Goal: Feedback & Contribution: Contribute content

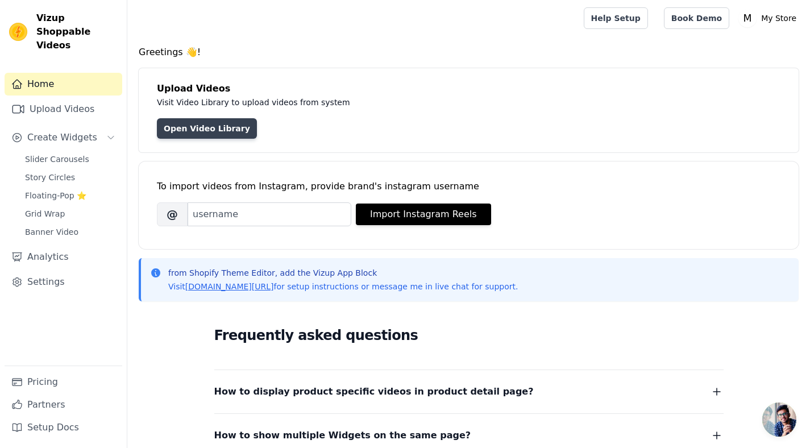
click at [209, 134] on link "Open Video Library" at bounding box center [207, 128] width 100 height 20
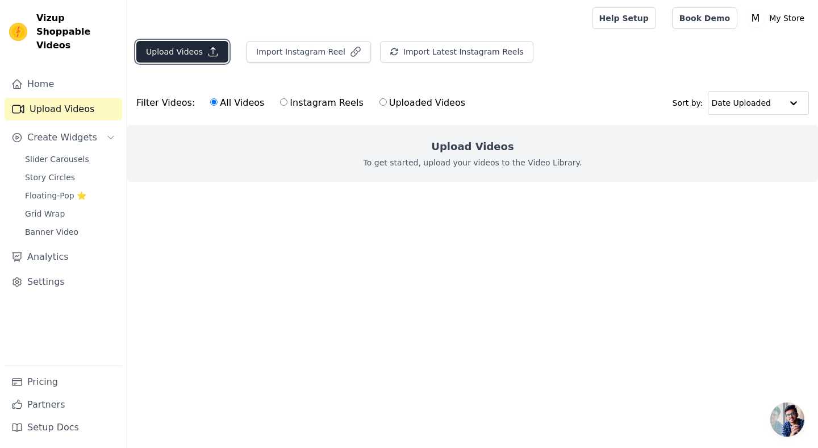
click at [189, 56] on button "Upload Videos" at bounding box center [182, 52] width 92 height 22
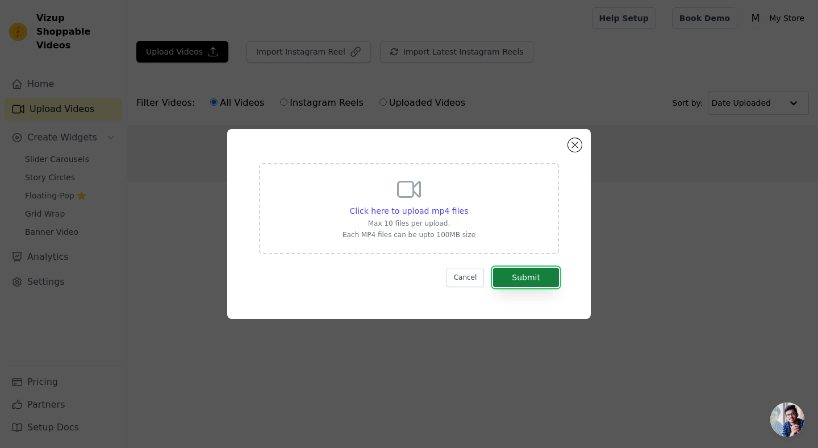
click at [536, 274] on button "Submit" at bounding box center [526, 277] width 66 height 19
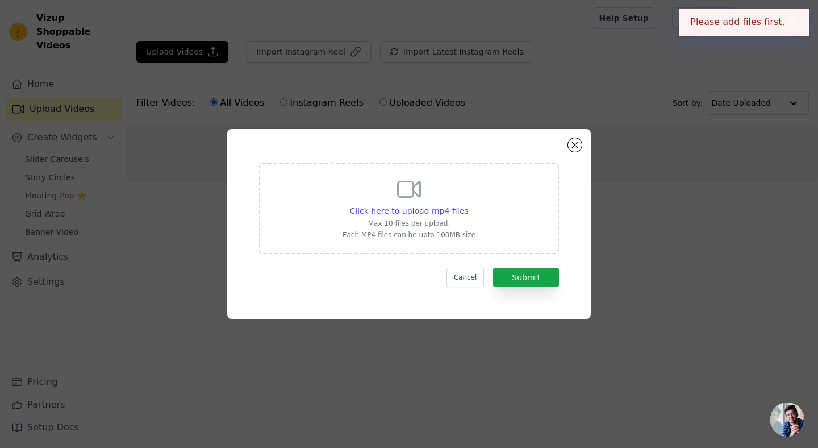
click at [793, 20] on button "✖" at bounding box center [791, 22] width 13 height 14
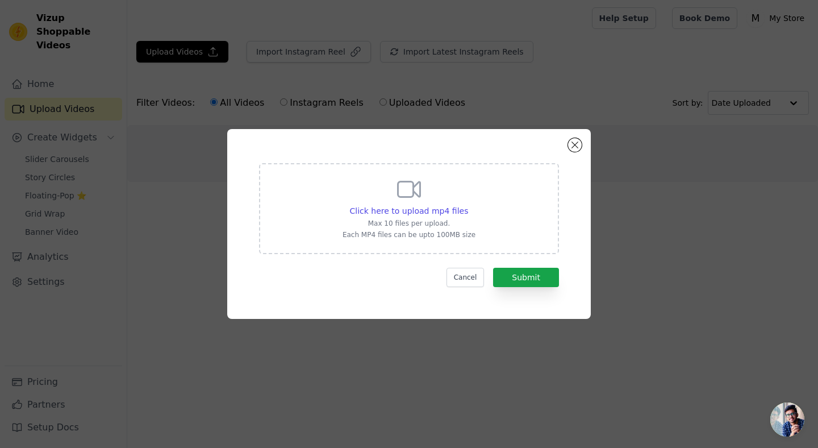
click at [420, 205] on div "Click here to upload mp4 files Max 10 files per upload. Each MP4 files can be u…" at bounding box center [409, 208] width 133 height 64
click at [468, 205] on input "Click here to upload mp4 files Max 10 files per upload. Each MP4 files can be u…" at bounding box center [468, 205] width 1 height 1
type input "C:\fakepath\_497105731_1372076147407540_180493617550704940_n.mp4"
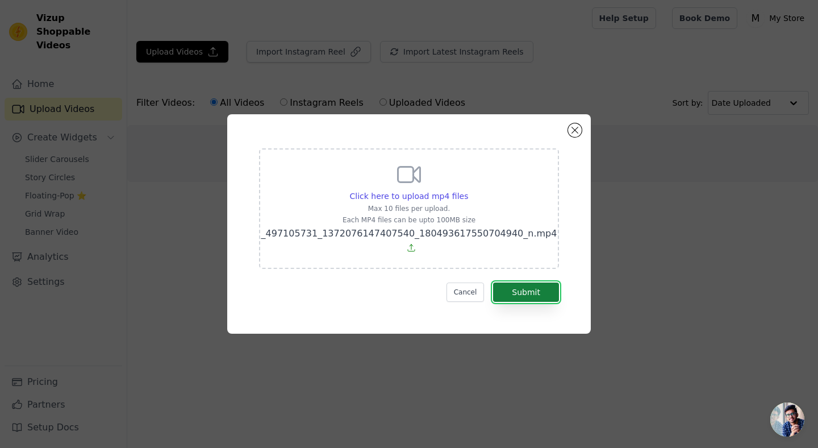
click at [536, 295] on button "Submit" at bounding box center [526, 291] width 66 height 19
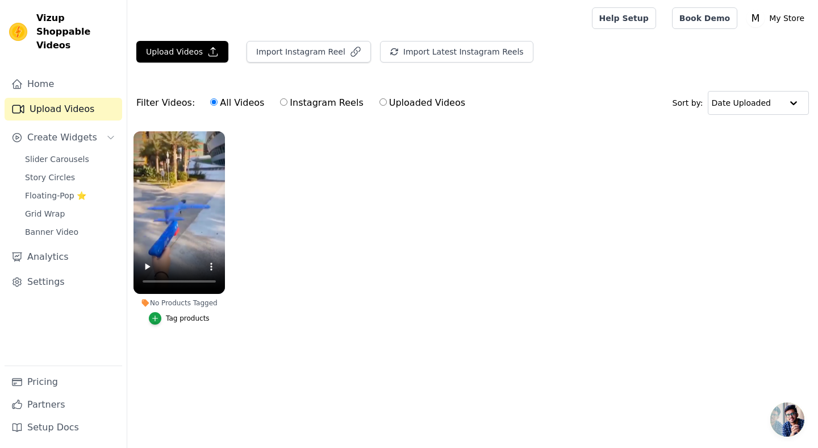
click at [184, 301] on div "No Products Tagged" at bounding box center [179, 302] width 91 height 9
click at [180, 319] on div "Tag products" at bounding box center [188, 318] width 44 height 9
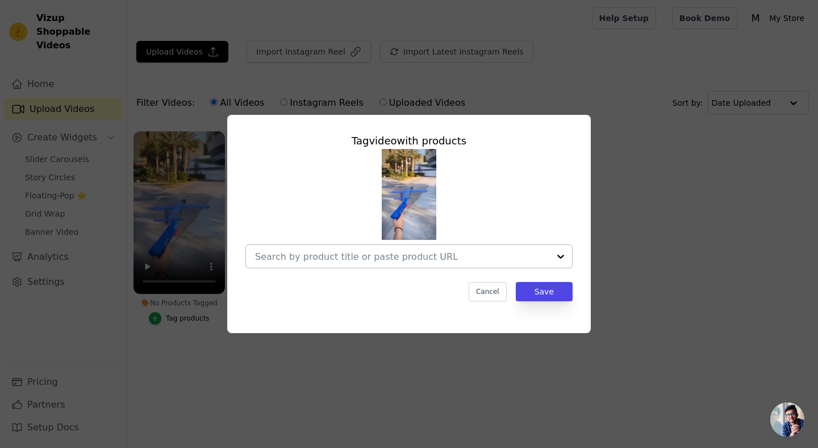
click at [512, 260] on input "No Products Tagged Tag video with products Cancel Save Tag products" at bounding box center [402, 256] width 294 height 11
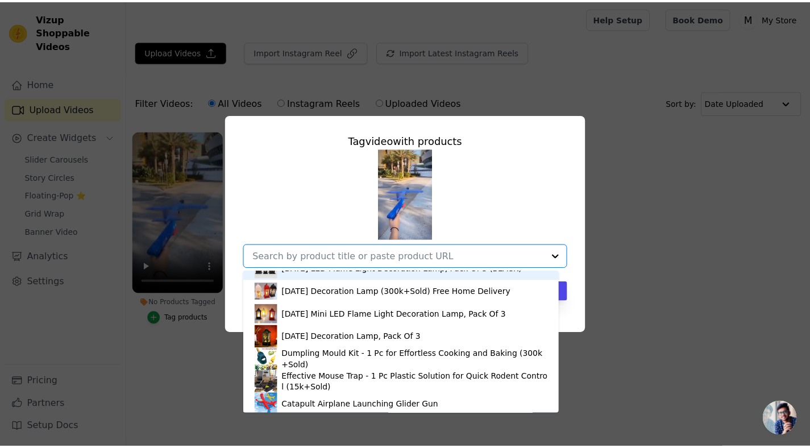
scroll to position [902, 0]
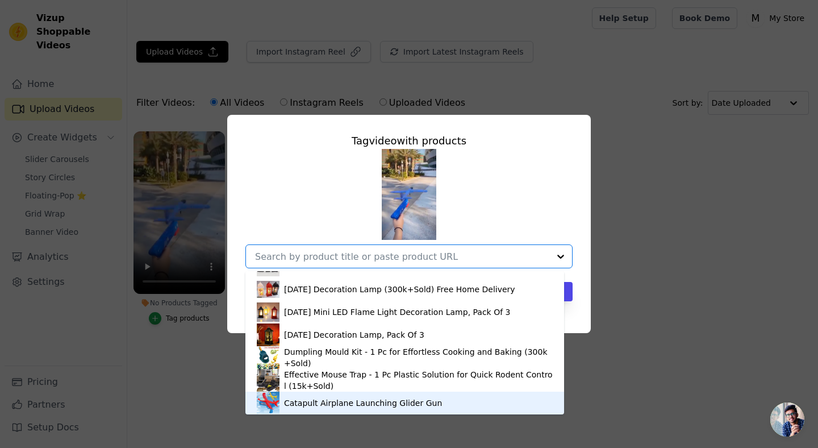
click at [406, 401] on div "Catapult Airplane Launching Glider Gun" at bounding box center [363, 402] width 158 height 11
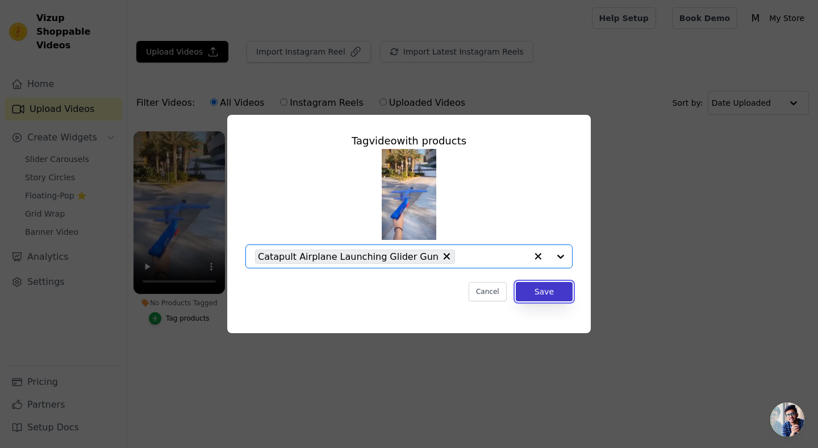
click at [544, 293] on button "Save" at bounding box center [544, 291] width 57 height 19
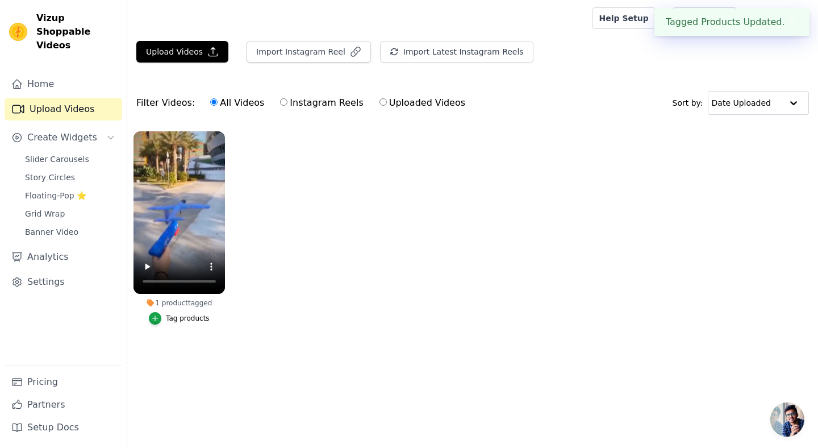
click at [568, 243] on ul "1 product tagged Tag products" at bounding box center [472, 239] width 691 height 228
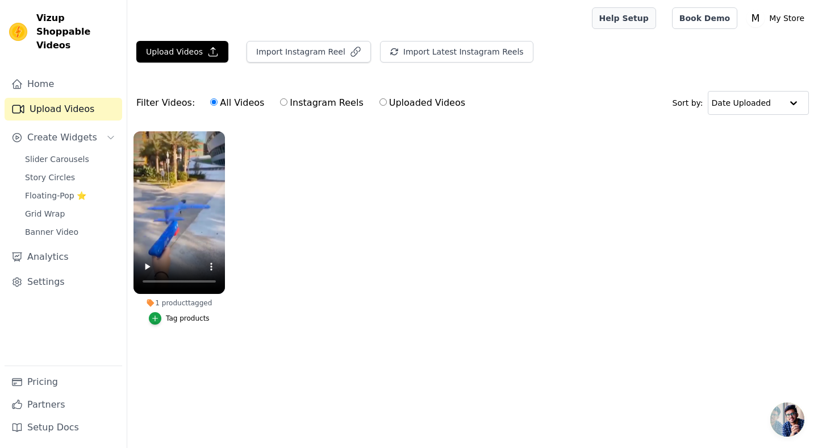
click at [643, 22] on link "Help Setup" at bounding box center [624, 18] width 64 height 22
click at [708, 19] on link "Book Demo" at bounding box center [704, 18] width 65 height 22
click at [785, 15] on p "My Store" at bounding box center [787, 18] width 44 height 20
click at [639, 136] on ul "1 product tagged Tag products" at bounding box center [472, 239] width 691 height 228
click at [53, 226] on span "Banner Video" at bounding box center [51, 231] width 53 height 11
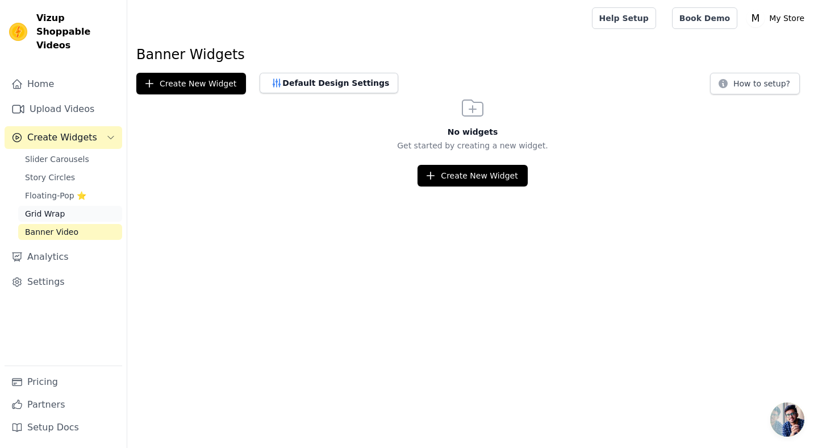
click at [48, 208] on span "Grid Wrap" at bounding box center [45, 213] width 40 height 11
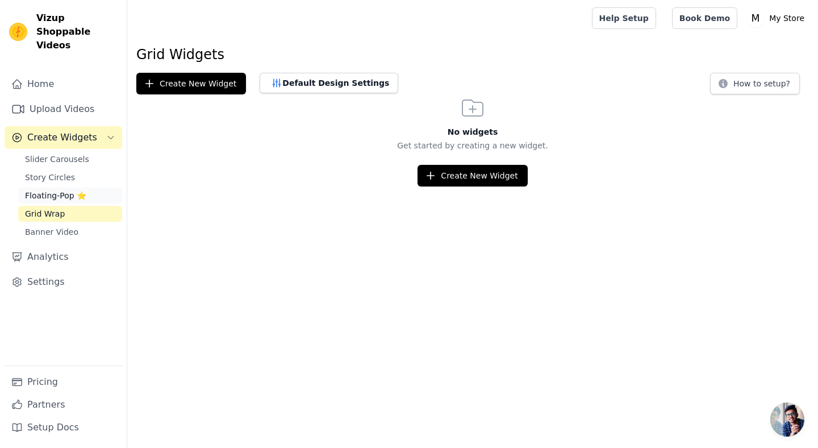
click at [48, 190] on span "Floating-Pop ⭐" at bounding box center [55, 195] width 61 height 11
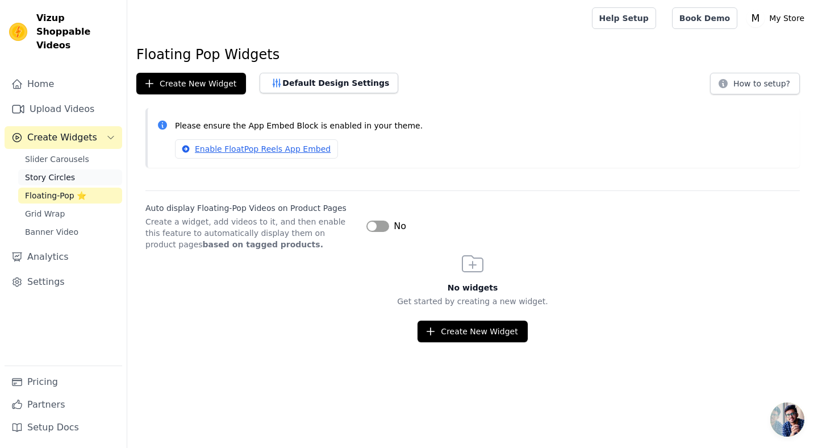
click at [47, 172] on span "Story Circles" at bounding box center [50, 177] width 50 height 11
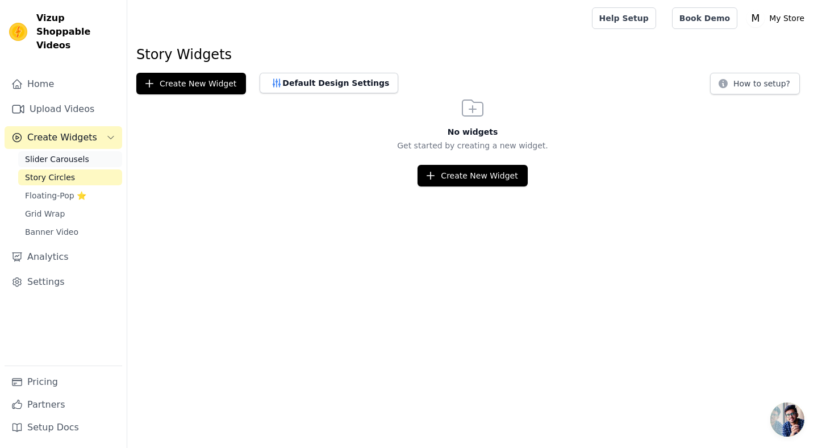
click at [53, 153] on span "Slider Carousels" at bounding box center [57, 158] width 64 height 11
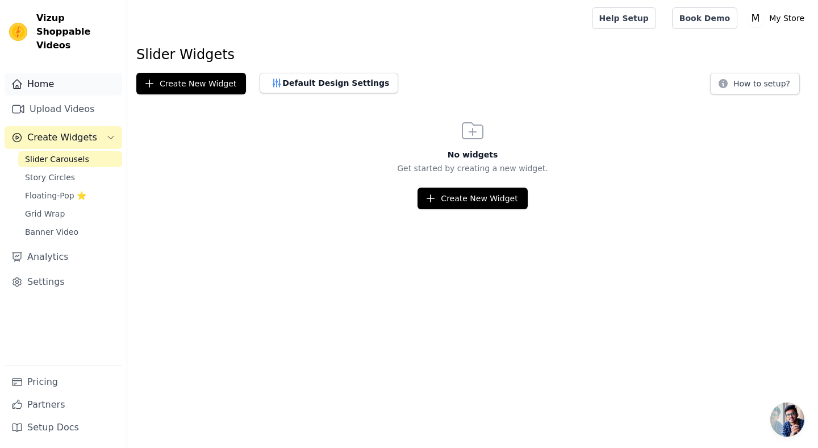
click at [49, 74] on link "Home" at bounding box center [64, 84] width 118 height 23
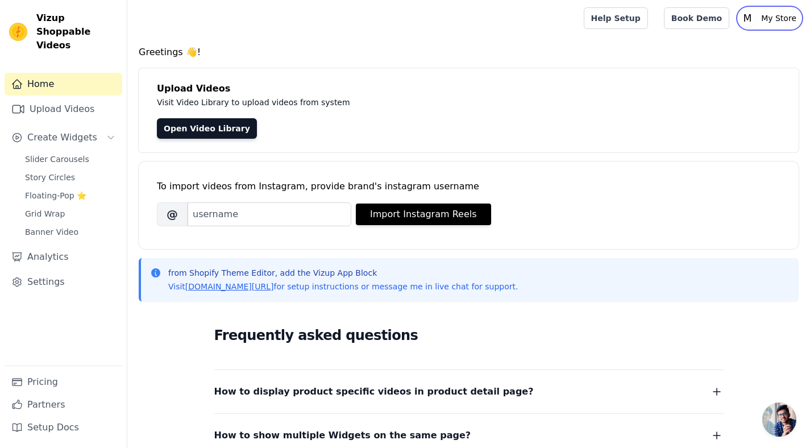
click at [782, 19] on p "My Store" at bounding box center [778, 18] width 44 height 20
click at [748, 84] on link "Sign out" at bounding box center [745, 88] width 109 height 20
click at [266, 285] on link "[DOMAIN_NAME][URL]" at bounding box center [229, 286] width 89 height 9
